Goal: Task Accomplishment & Management: Manage account settings

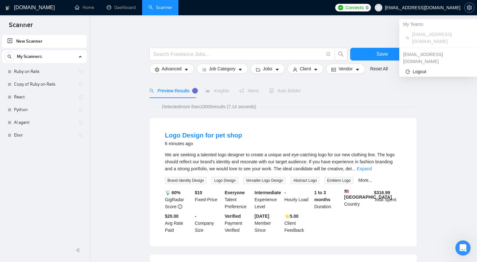
click at [467, 6] on icon "setting" at bounding box center [469, 7] width 5 height 5
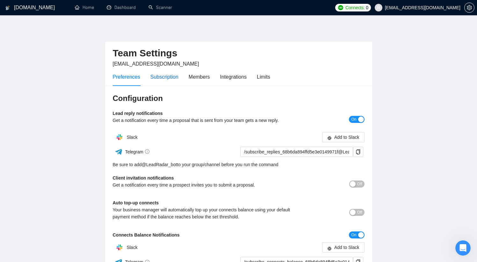
click at [172, 79] on div "Subscription" at bounding box center [164, 77] width 28 height 8
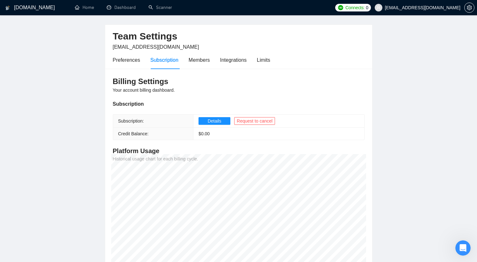
scroll to position [70, 0]
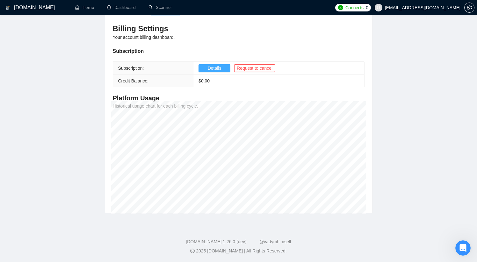
click at [217, 69] on span "Details" at bounding box center [215, 68] width 14 height 7
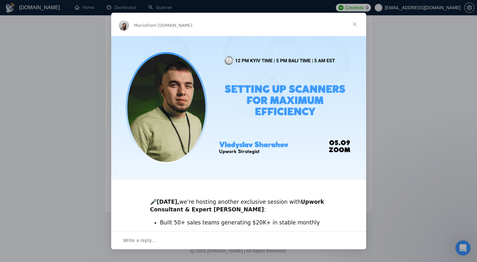
click at [355, 24] on span "Close" at bounding box center [354, 24] width 23 height 23
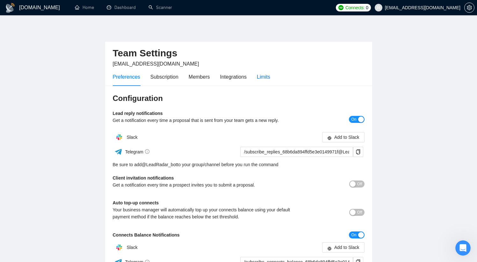
click at [269, 76] on div "Limits" at bounding box center [263, 77] width 13 height 8
